Goal: Find specific page/section: Find specific page/section

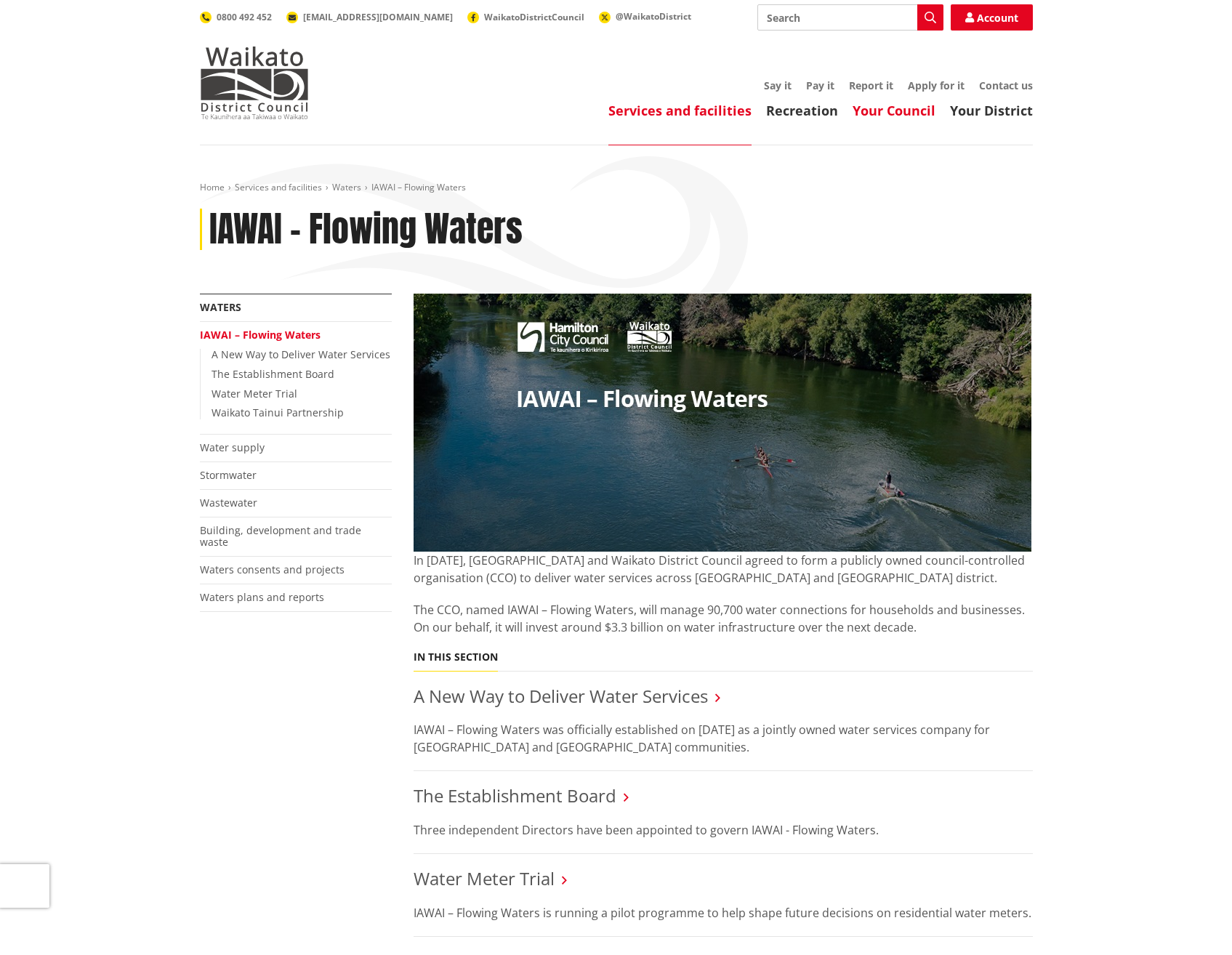
click at [897, 113] on link "Your Council" at bounding box center [894, 110] width 83 height 17
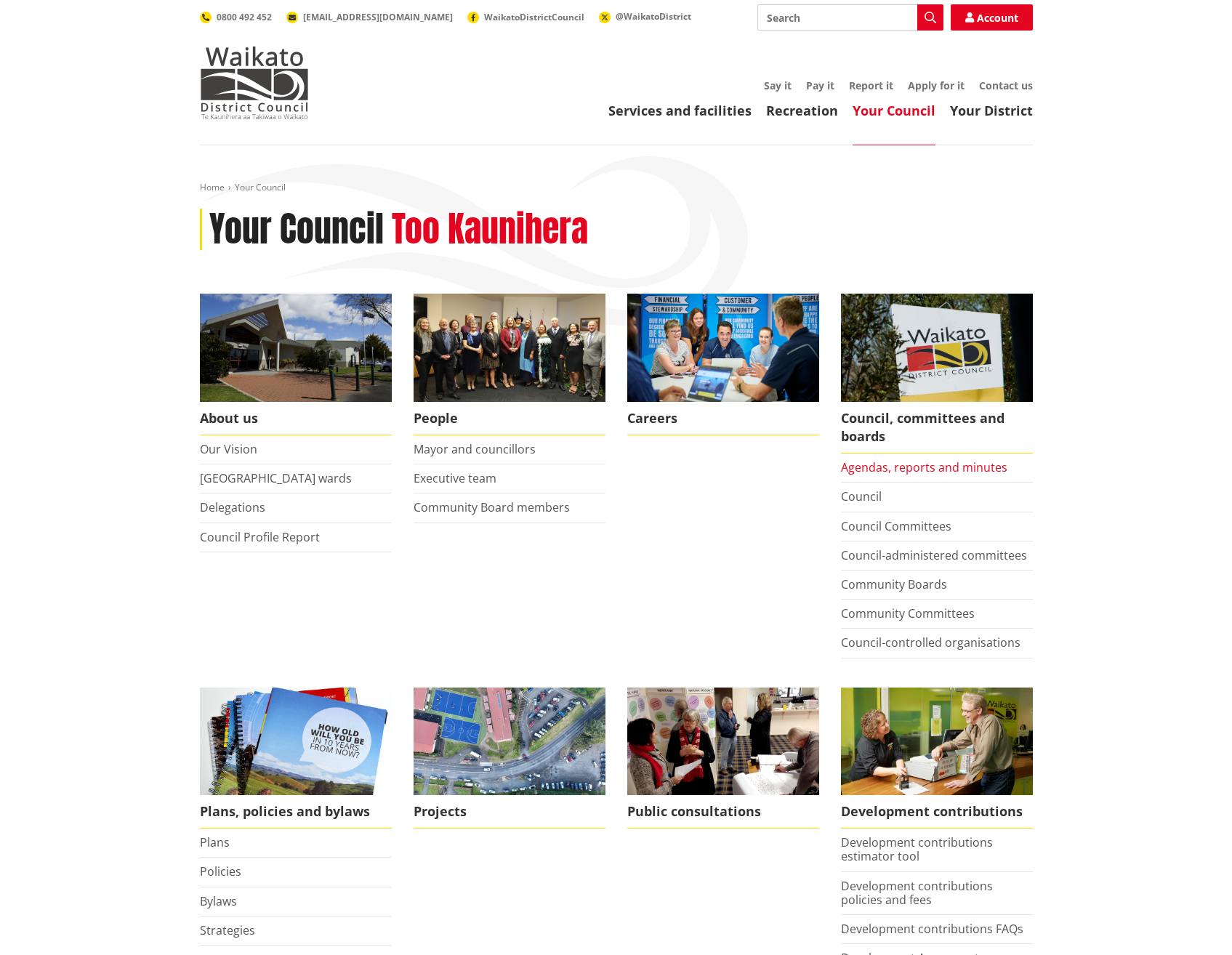
click at [869, 472] on link "Agendas, reports and minutes" at bounding box center [924, 467] width 167 height 16
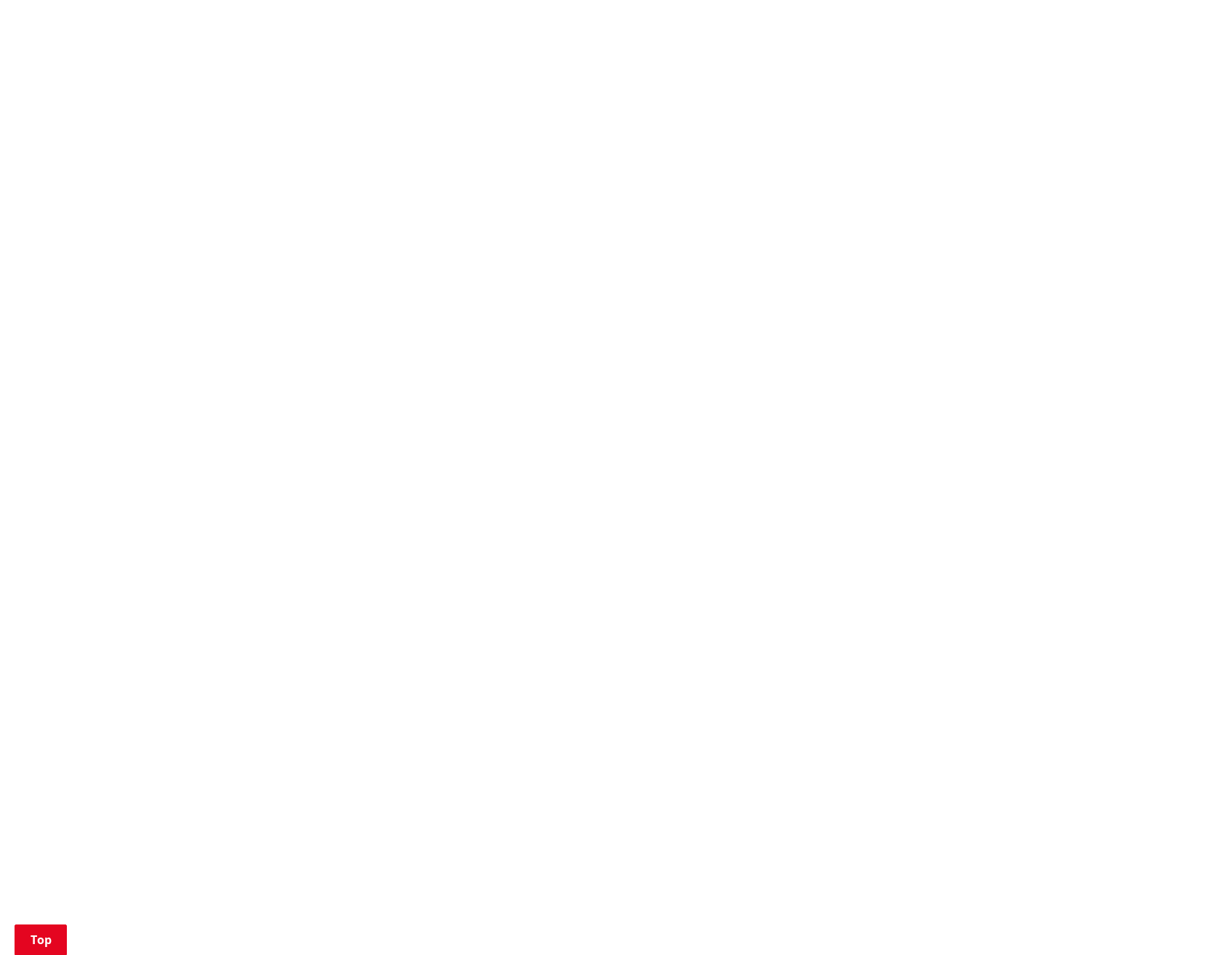
scroll to position [1017, 0]
